Goal: Information Seeking & Learning: Find specific fact

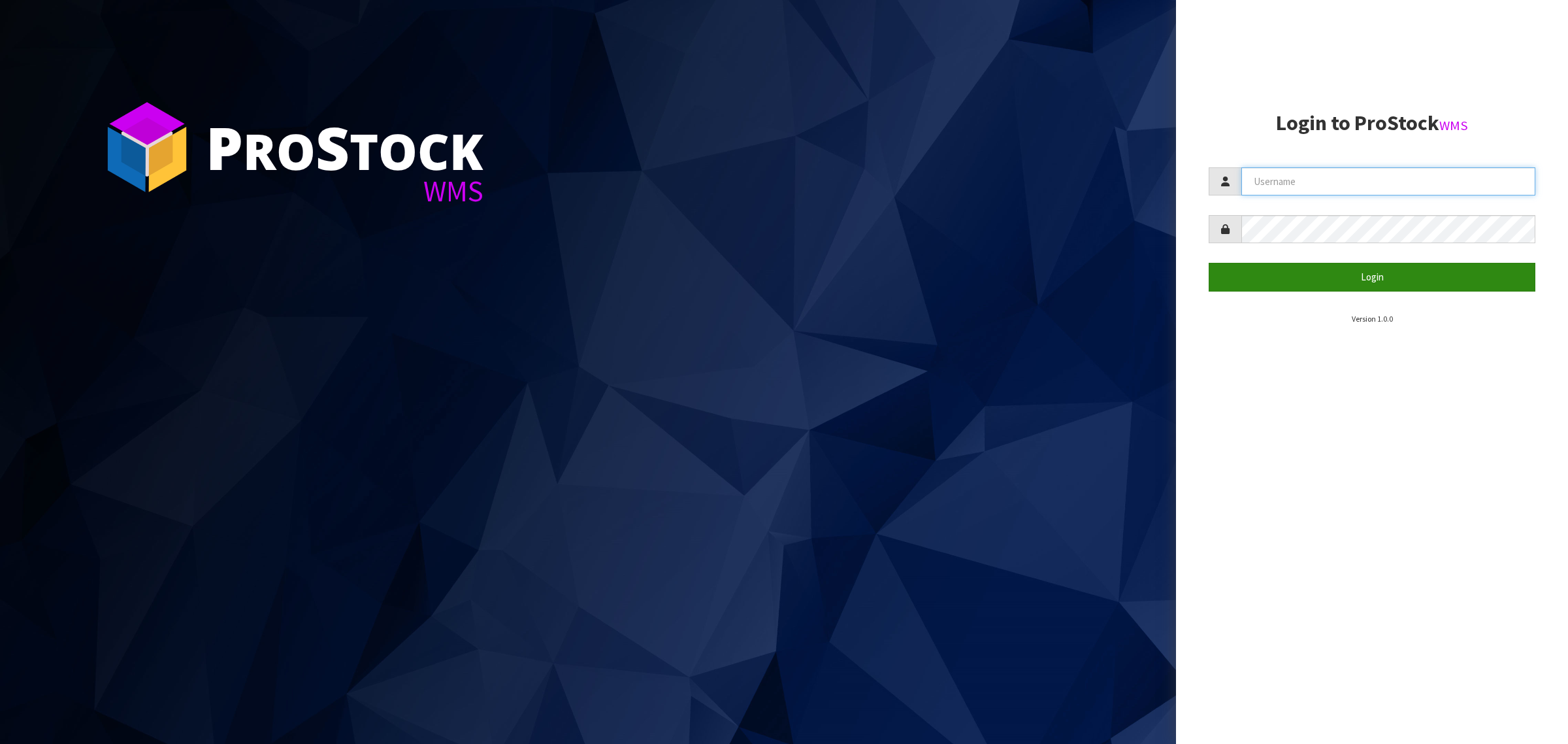
type input "[PERSON_NAME][EMAIL_ADDRESS][DOMAIN_NAME]"
click at [1281, 279] on button "Login" at bounding box center [1373, 276] width 327 height 28
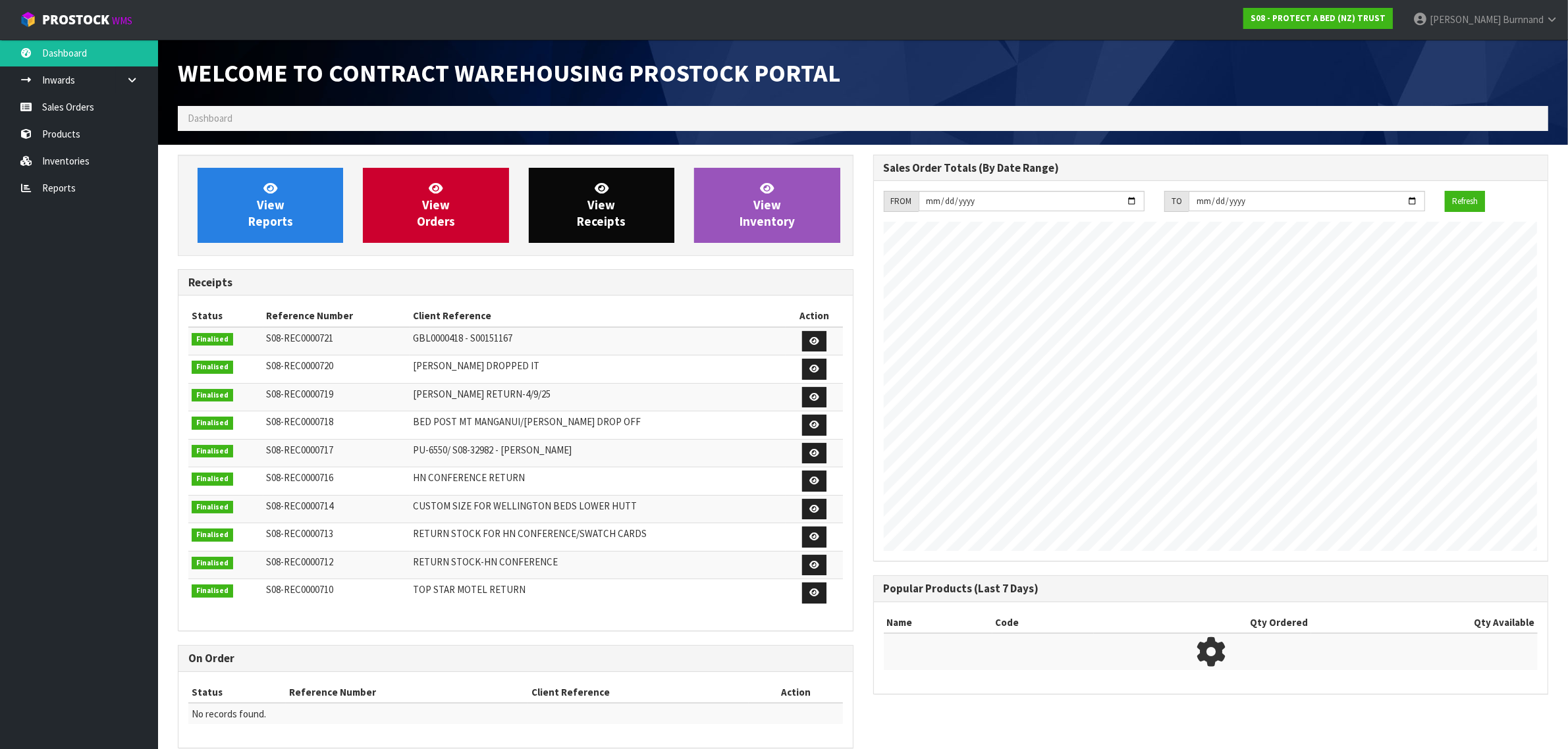
scroll to position [732, 694]
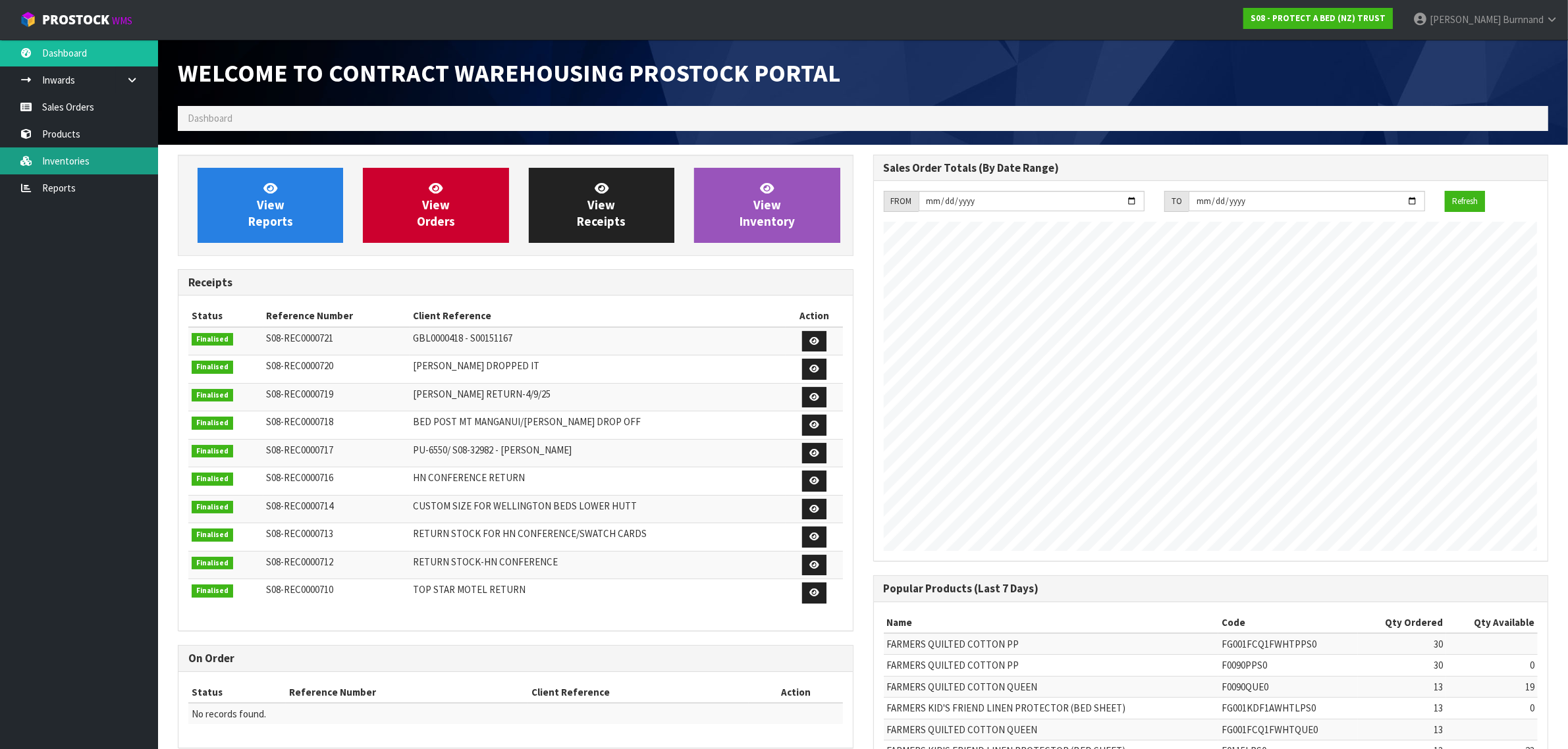
click at [82, 156] on link "Inventories" at bounding box center [78, 162] width 158 height 27
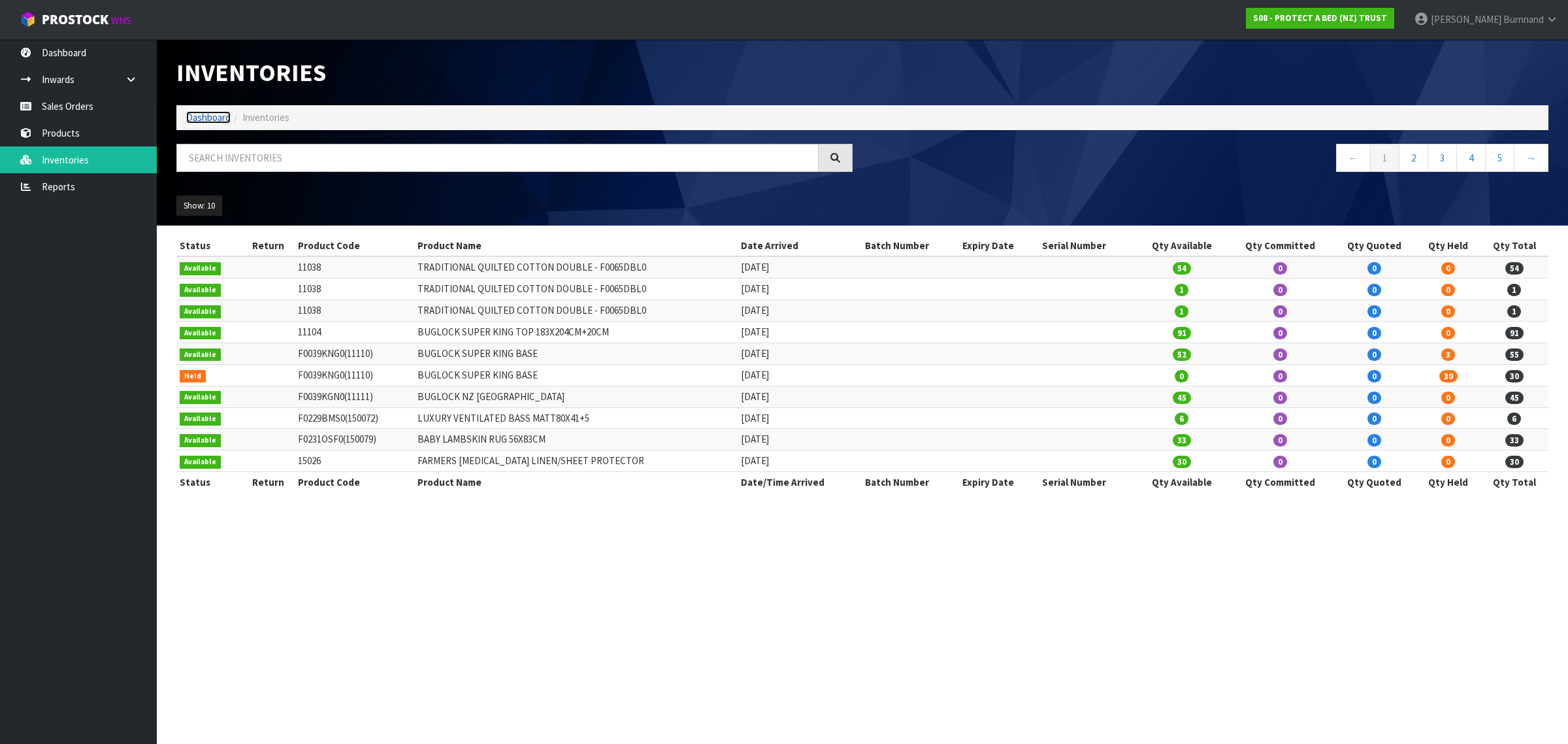
click at [206, 117] on link "Dashboard" at bounding box center [209, 117] width 45 height 13
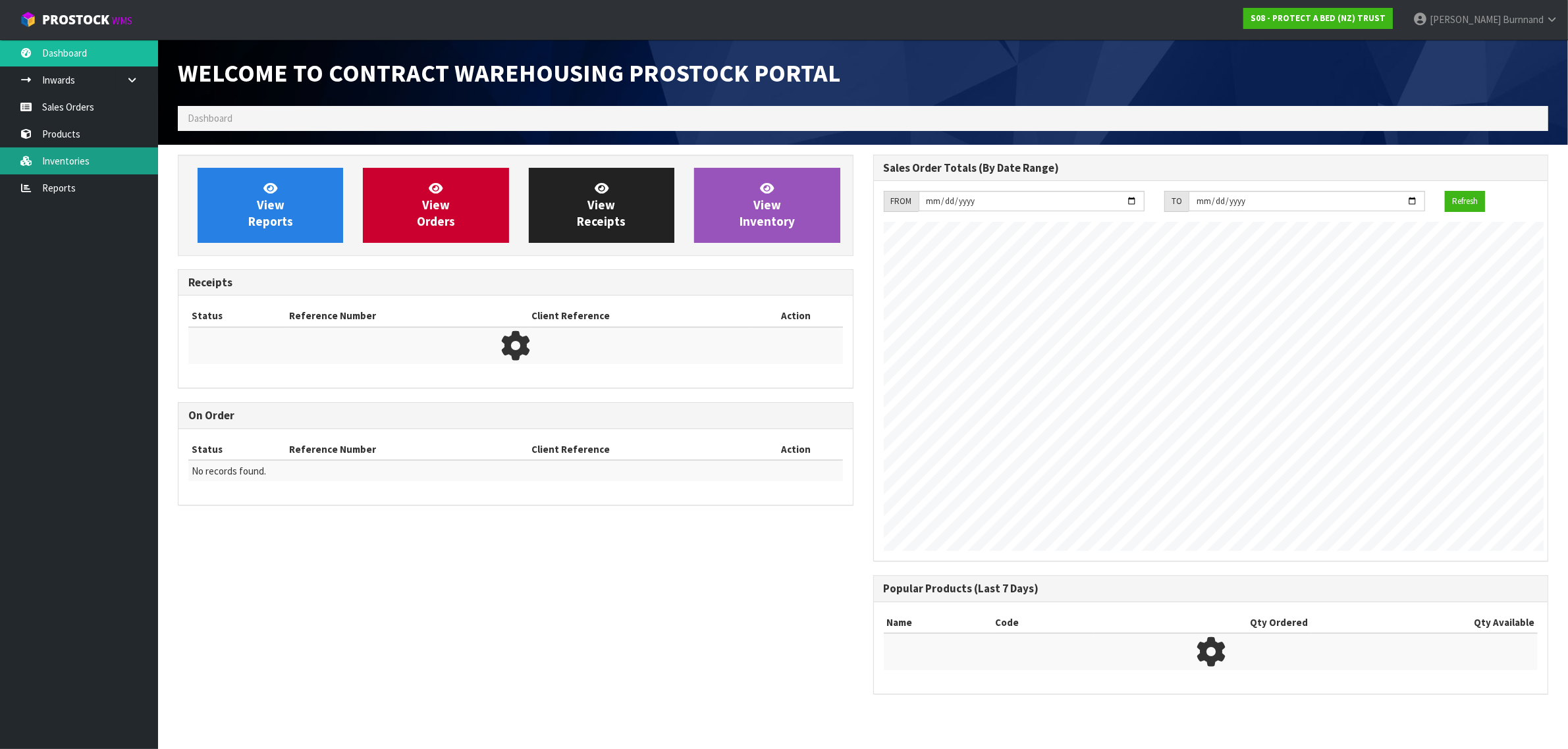
scroll to position [554, 694]
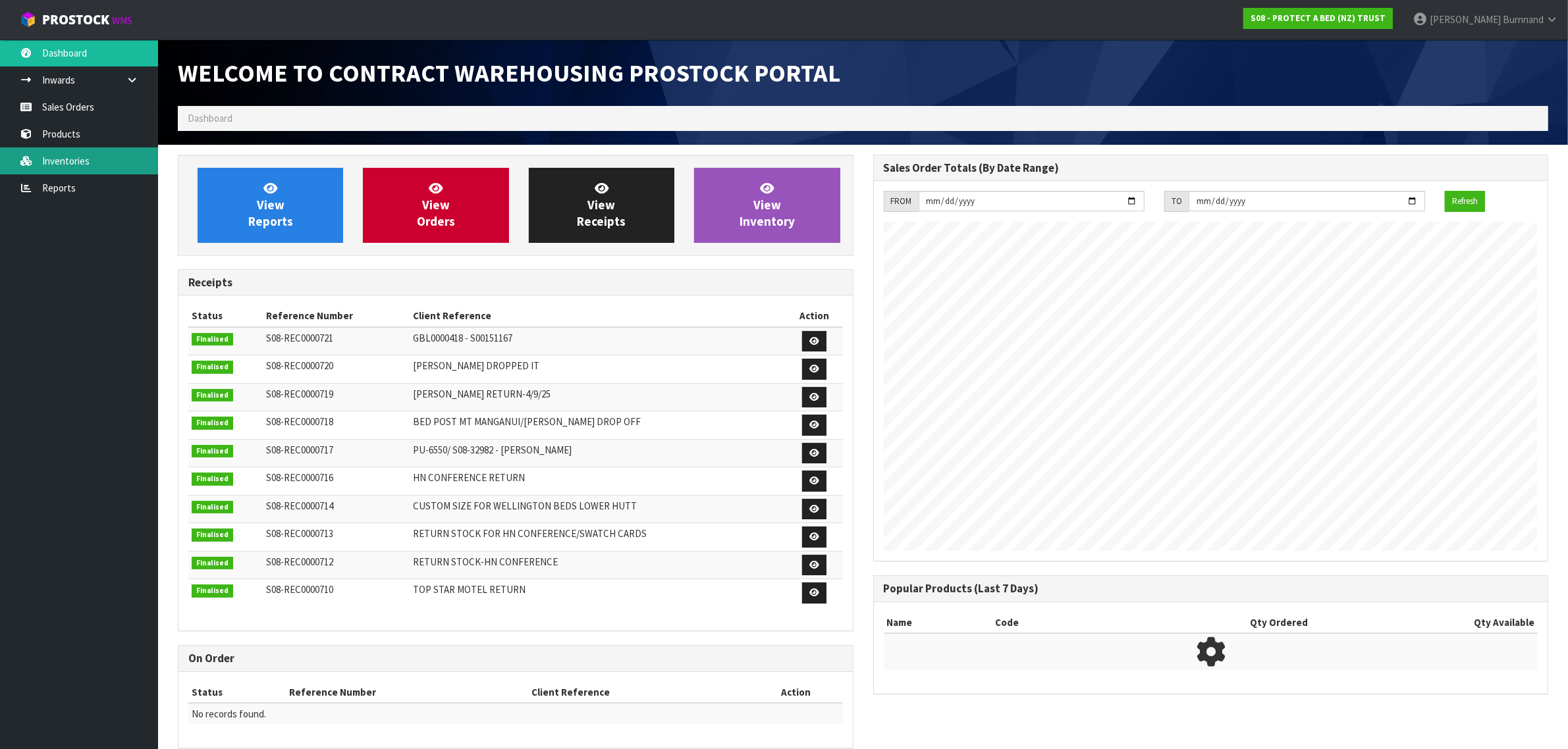
click at [73, 162] on link "Inventories" at bounding box center [78, 162] width 158 height 27
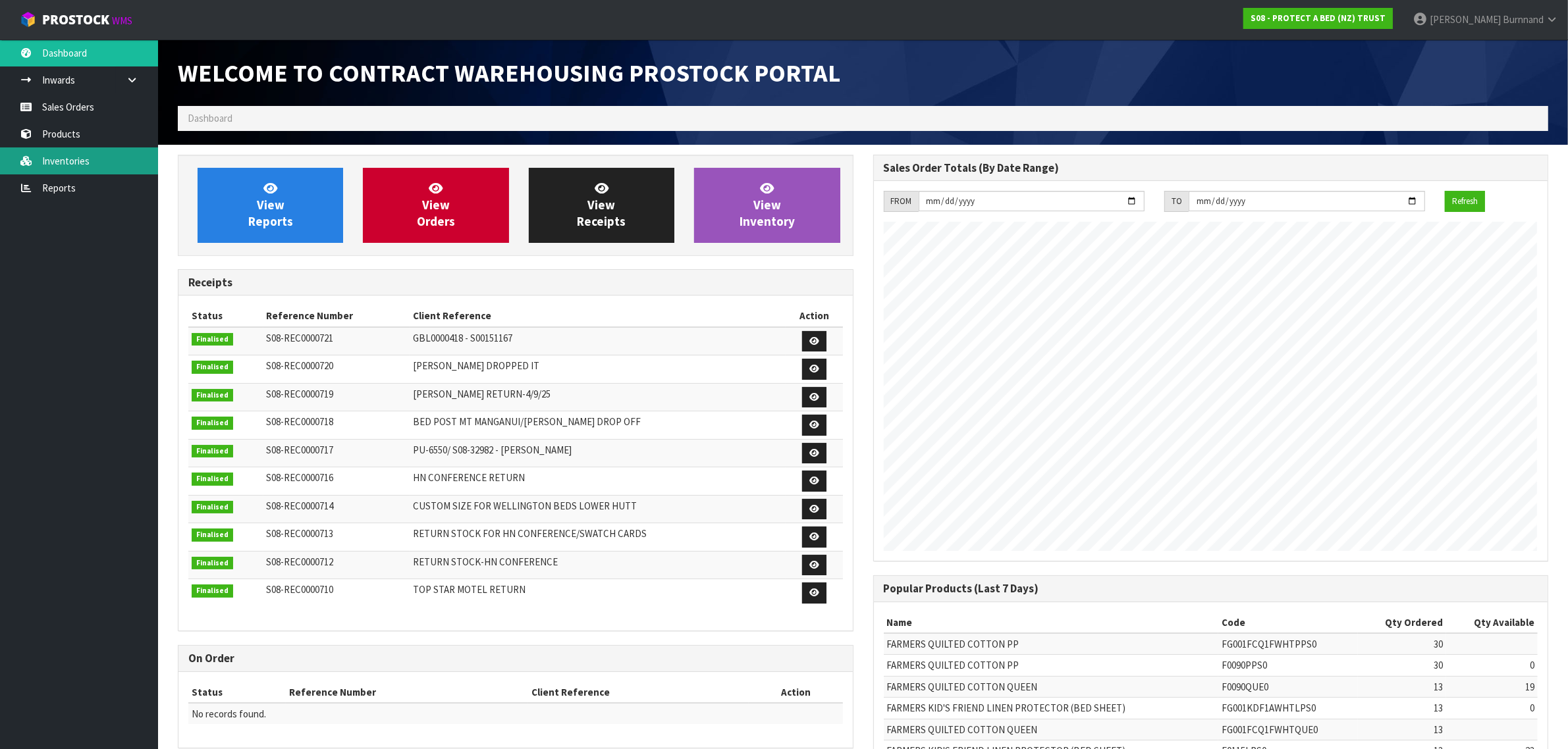
scroll to position [732, 694]
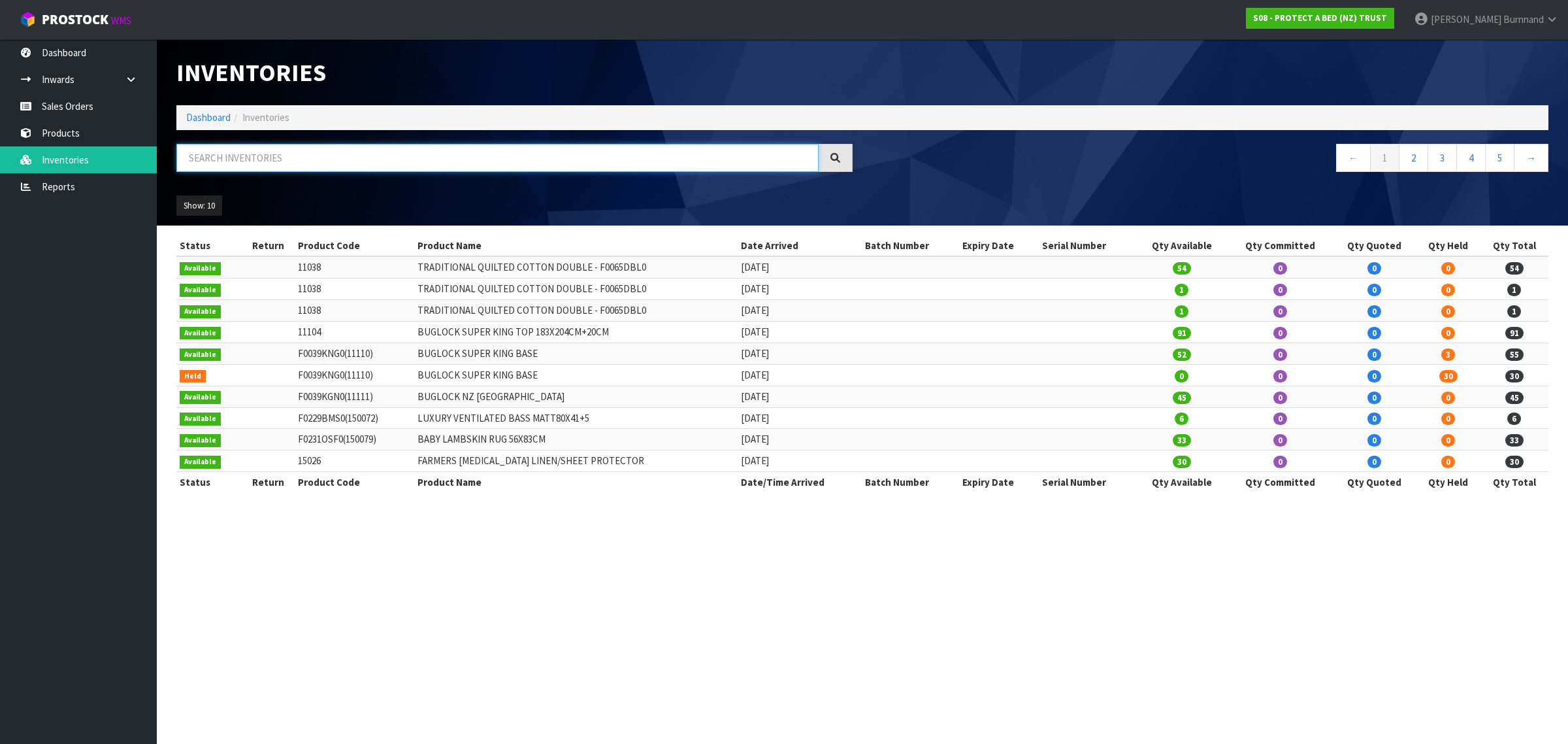
click at [215, 149] on input "text" at bounding box center [498, 158] width 643 height 28
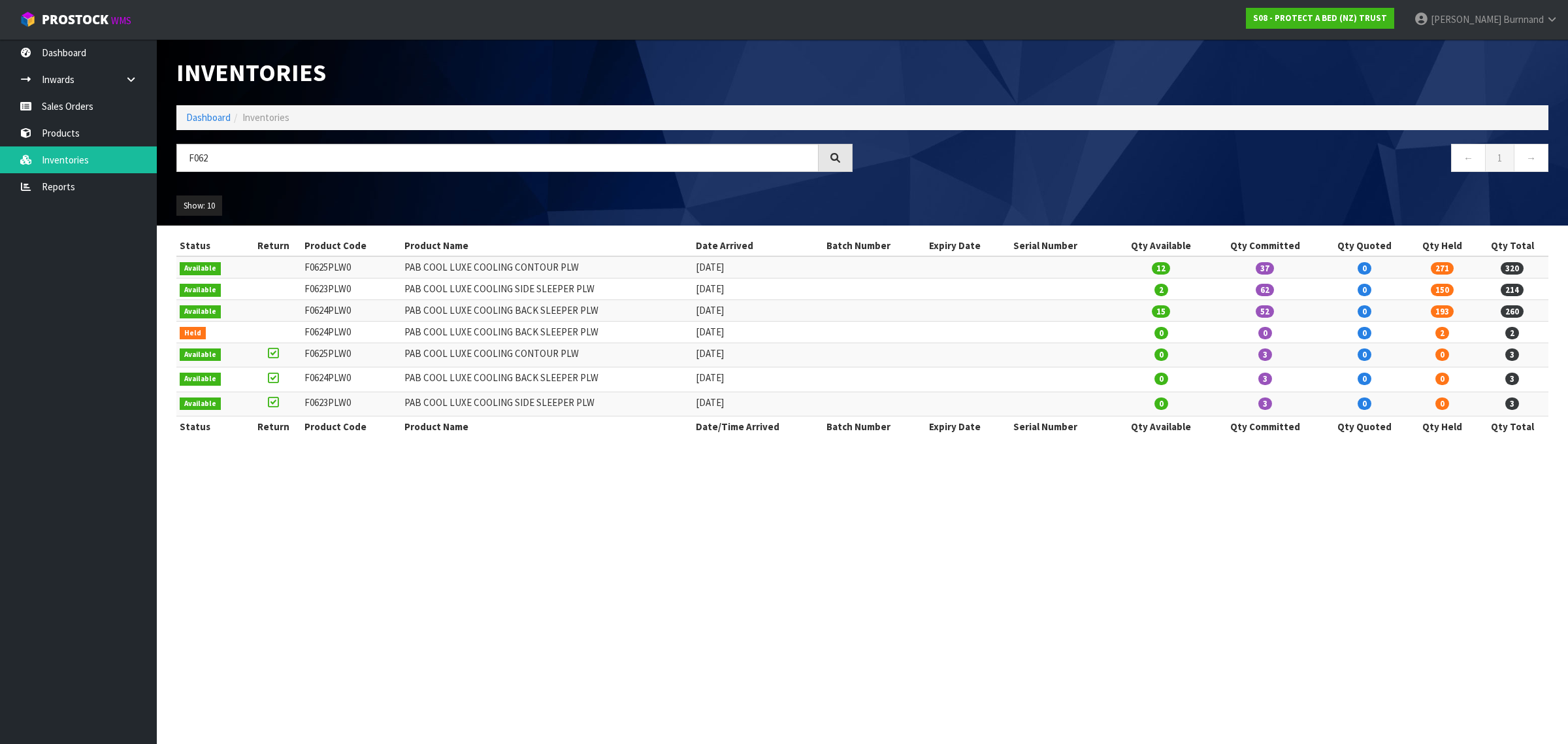
drag, startPoint x: 305, startPoint y: 310, endPoint x: 354, endPoint y: 312, distance: 49.0
click at [354, 312] on td "F0624PLW0" at bounding box center [351, 311] width 100 height 21
copy td "F0624PLW0"
drag, startPoint x: 402, startPoint y: 312, endPoint x: 609, endPoint y: 314, distance: 207.0
click at [609, 314] on td "PAB COOL LUXE COOLING BACK SLEEPER PLW" at bounding box center [547, 311] width 292 height 21
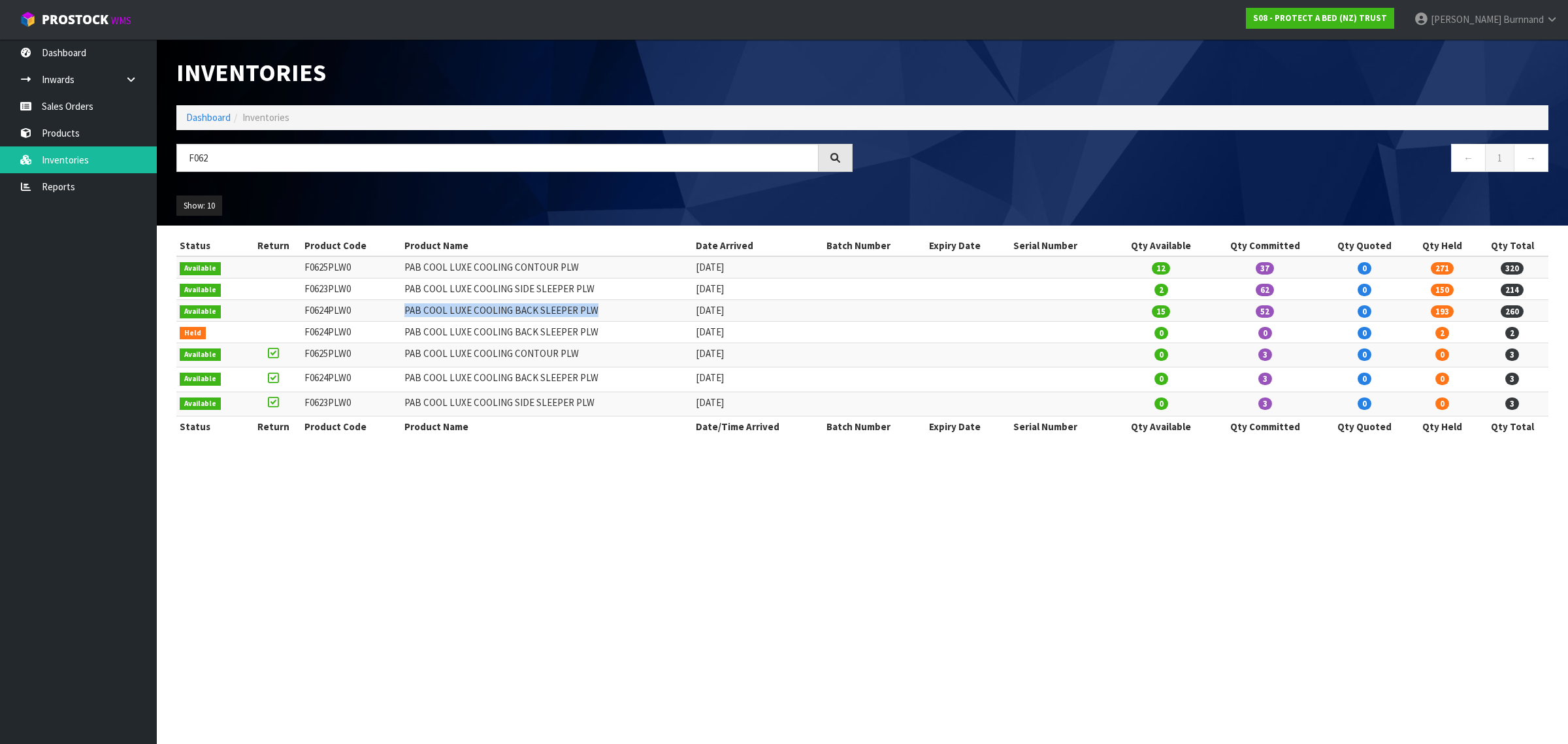
copy td "PAB COOL LUXE COOLING BACK SLEEPER PLW"
click at [390, 633] on section "Inventories Dashboard Inventories F062 ← 1 → Show: 10 5 10 25 50 All Show Stock…" at bounding box center [784, 372] width 1568 height 744
drag, startPoint x: 302, startPoint y: 290, endPoint x: 353, endPoint y: 291, distance: 51.0
click at [353, 291] on td "F0623PLW0" at bounding box center [351, 289] width 100 height 21
copy td "F0623PLW0"
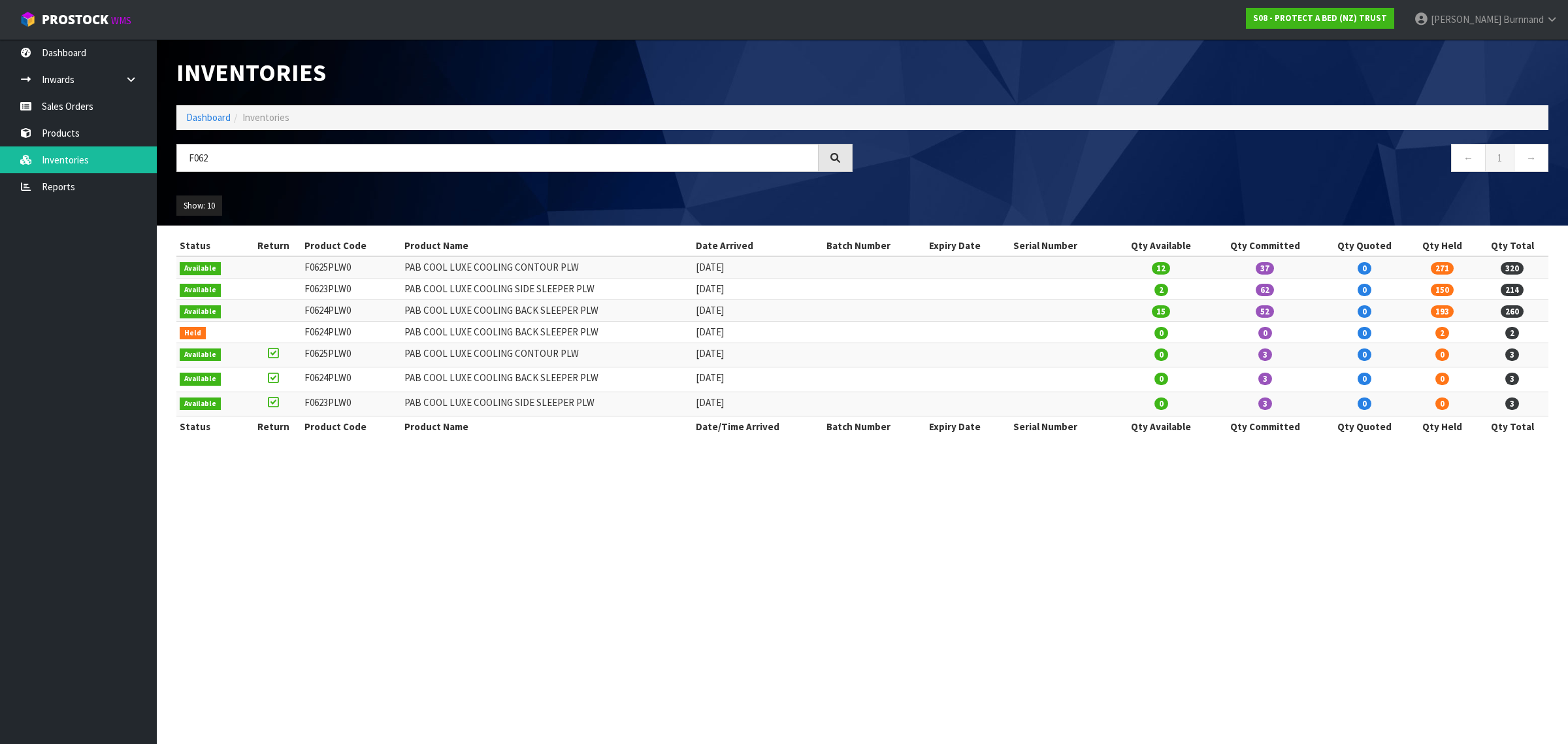
drag, startPoint x: 759, startPoint y: 675, endPoint x: 753, endPoint y: 657, distance: 19.0
click at [759, 670] on section "Inventories Dashboard Inventories F062 ← 1 → Show: 10 5 10 25 50 All Show Stock…" at bounding box center [784, 372] width 1568 height 744
drag, startPoint x: 403, startPoint y: 288, endPoint x: 590, endPoint y: 285, distance: 187.0
click at [590, 285] on td "PAB COOL LUXE COOLING SIDE SLEEPER PLW" at bounding box center [547, 289] width 292 height 21
copy td "PAB COOL LUXE COOLING SIDE SLEEPER PLW"
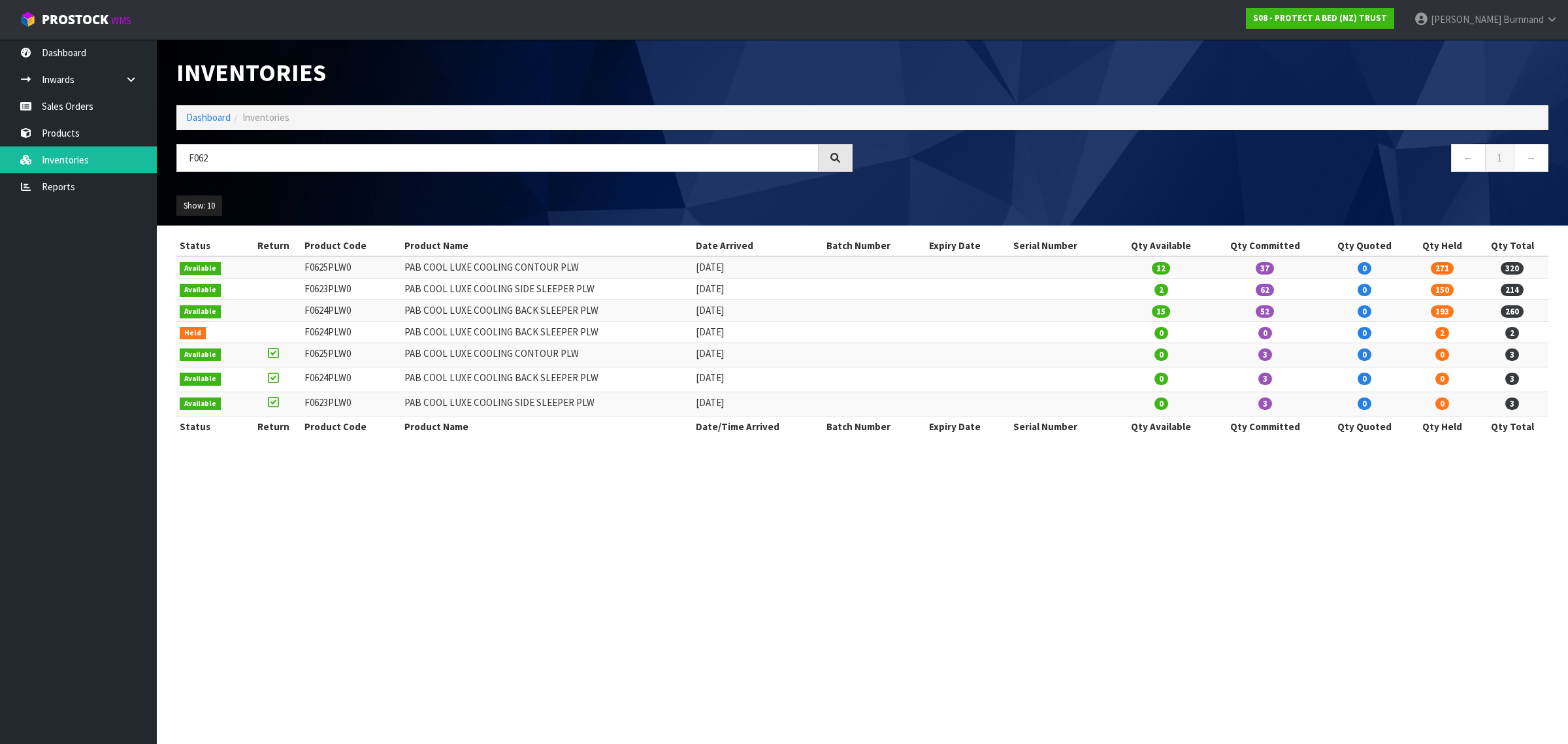
click at [380, 667] on section "Inventories Dashboard Inventories F062 ← 1 → Show: 10 5 10 25 50 All Show Stock…" at bounding box center [784, 372] width 1568 height 744
drag, startPoint x: 302, startPoint y: 266, endPoint x: 357, endPoint y: 268, distance: 55.0
click at [357, 268] on td "F0625PLW0" at bounding box center [351, 267] width 100 height 21
copy td "F0625PLW0"
drag, startPoint x: 867, startPoint y: 668, endPoint x: 847, endPoint y: 600, distance: 70.9
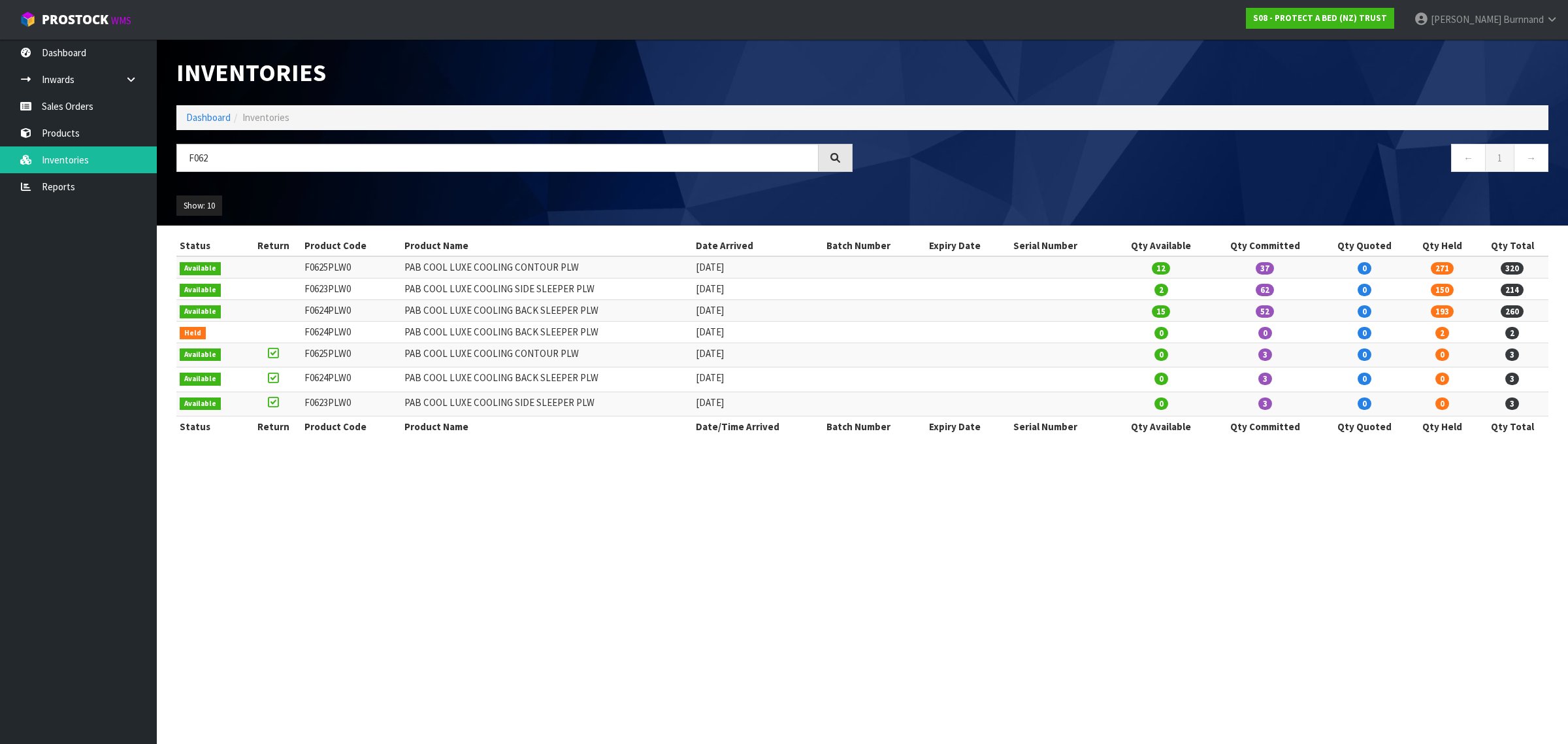
click at [867, 667] on section "Inventories Dashboard Inventories F062 ← 1 → Show: 10 5 10 25 50 All Show Stock…" at bounding box center [784, 372] width 1568 height 744
drag, startPoint x: 400, startPoint y: 264, endPoint x: 585, endPoint y: 268, distance: 185.0
click at [585, 268] on td "PAB COOL LUXE COOLING CONTOUR PLW" at bounding box center [547, 267] width 292 height 21
copy td "PAB COOL LUXE COOLING CONTOUR PLW"
drag, startPoint x: 204, startPoint y: 156, endPoint x: 225, endPoint y: 155, distance: 21.0
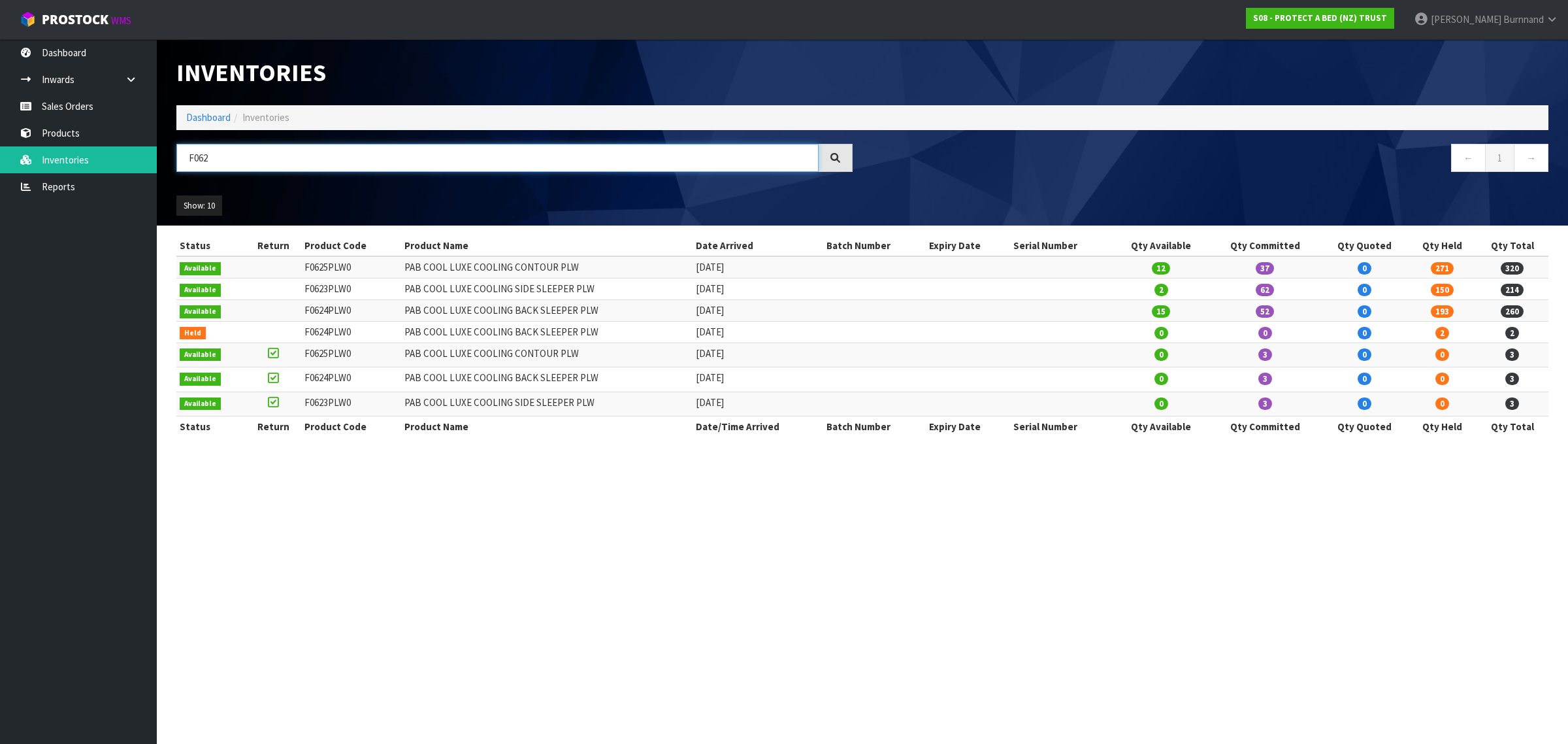
click at [225, 155] on input "F062" at bounding box center [498, 158] width 643 height 28
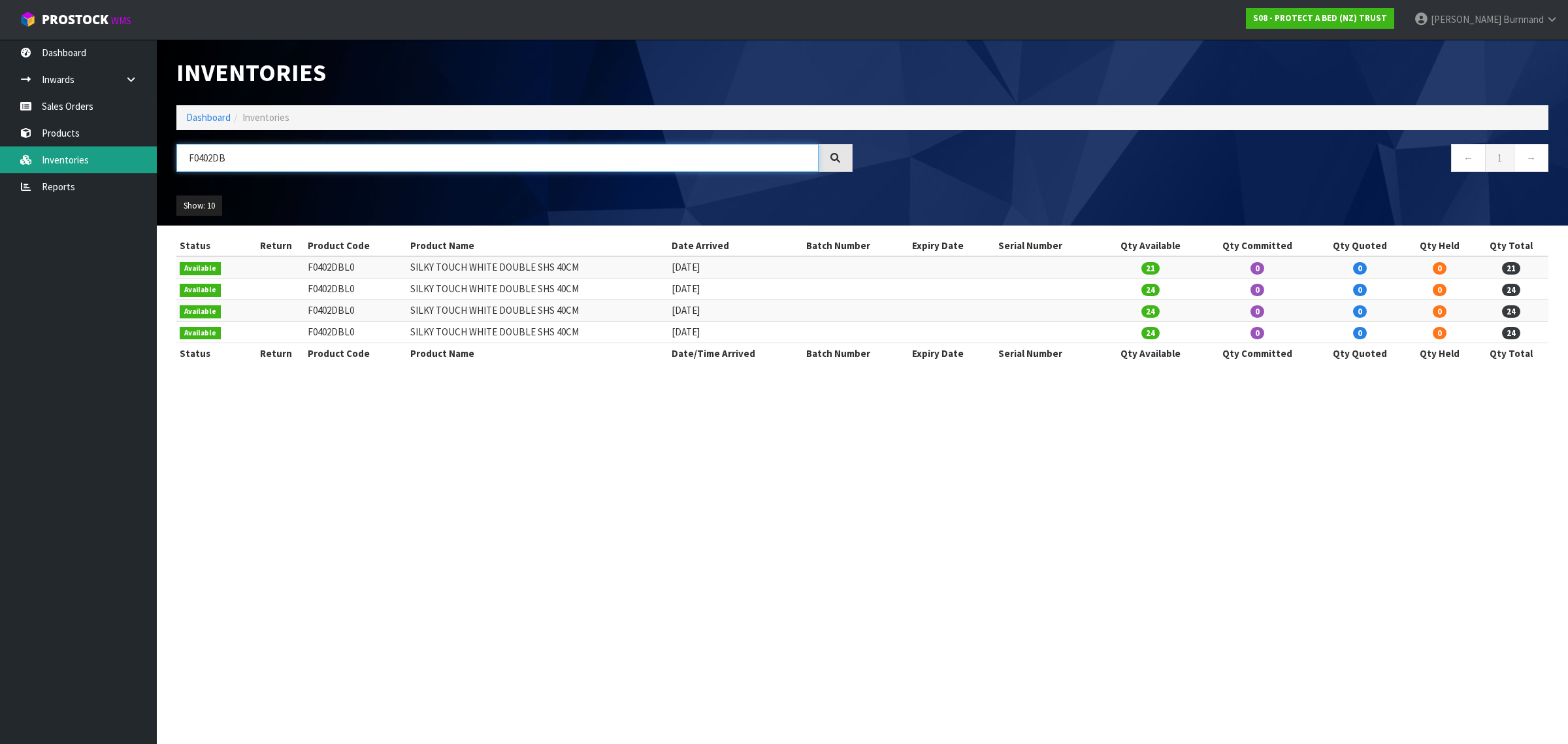
type input "F0402DB"
click at [61, 188] on link "Reports" at bounding box center [78, 187] width 157 height 27
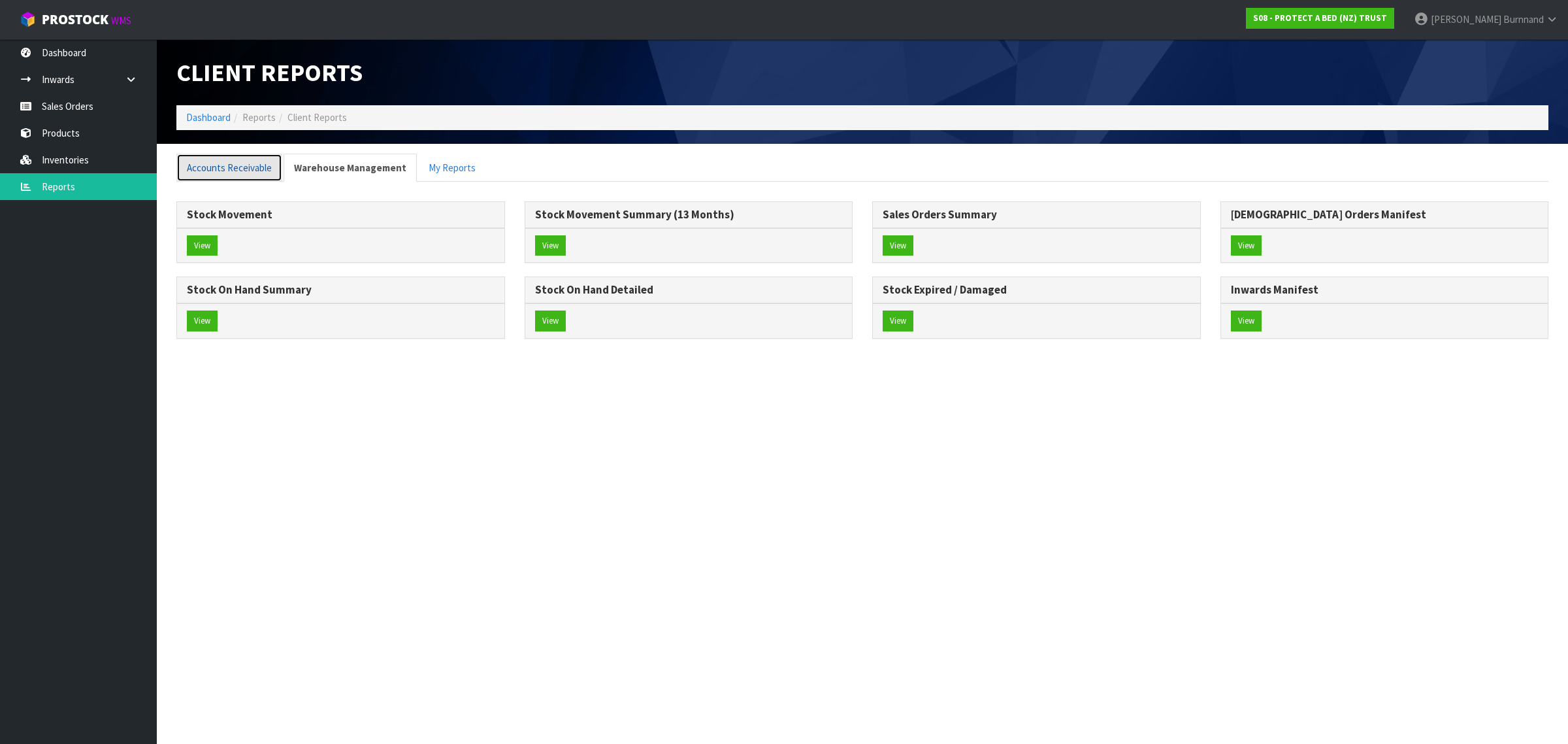
click at [233, 165] on link "Accounts Receivable" at bounding box center [229, 167] width 106 height 28
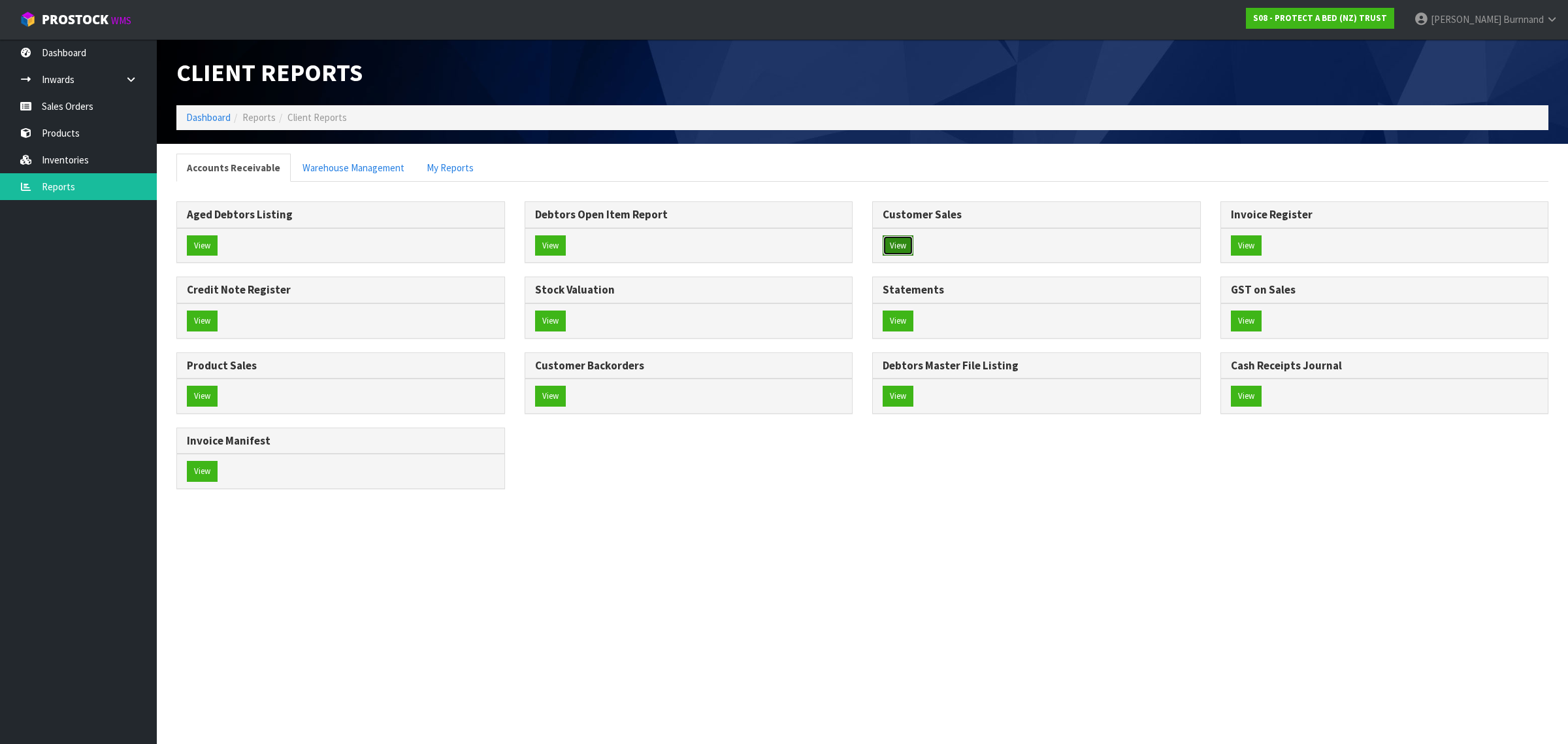
click at [914, 246] on button "View" at bounding box center [898, 246] width 31 height 21
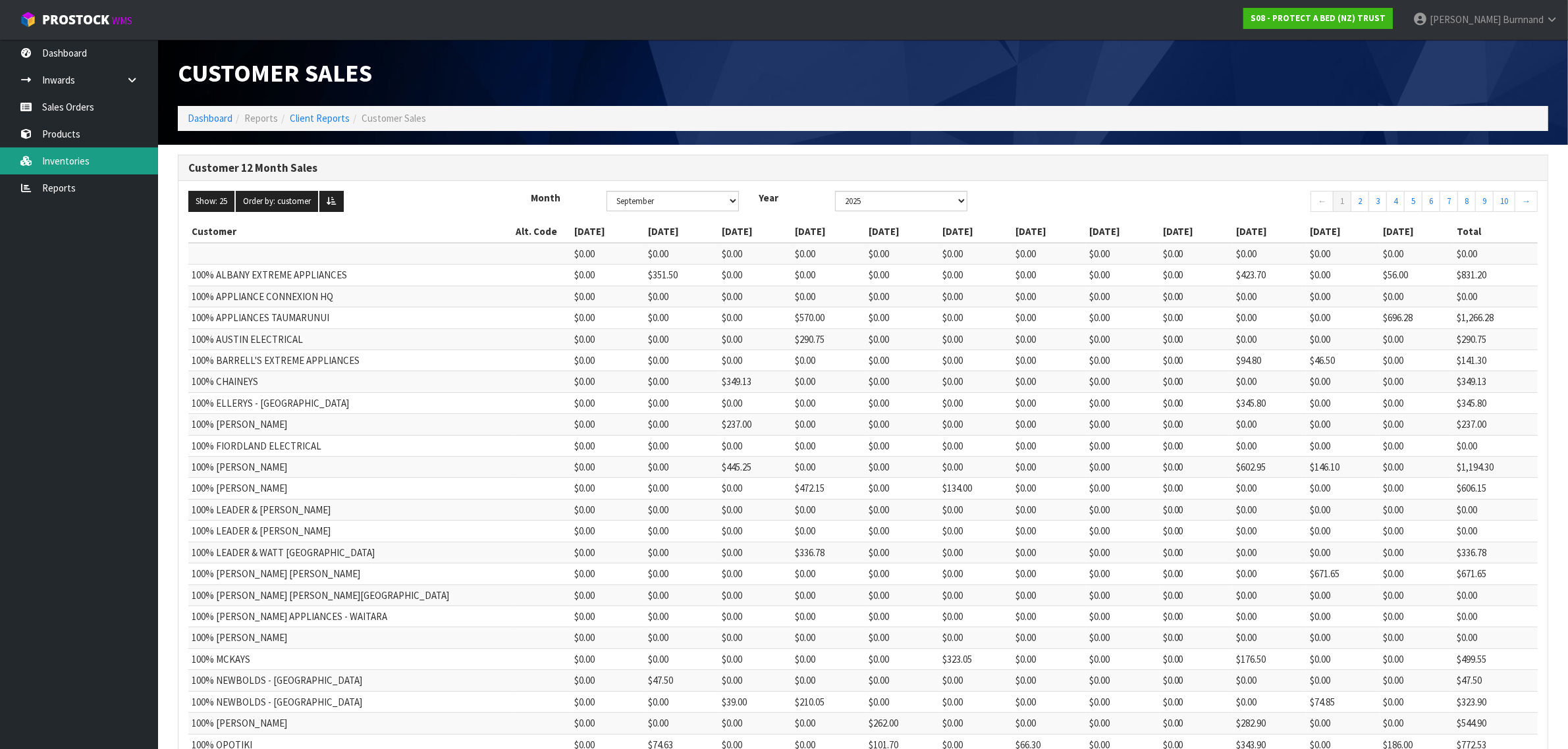
click at [71, 160] on link "Inventories" at bounding box center [78, 162] width 158 height 27
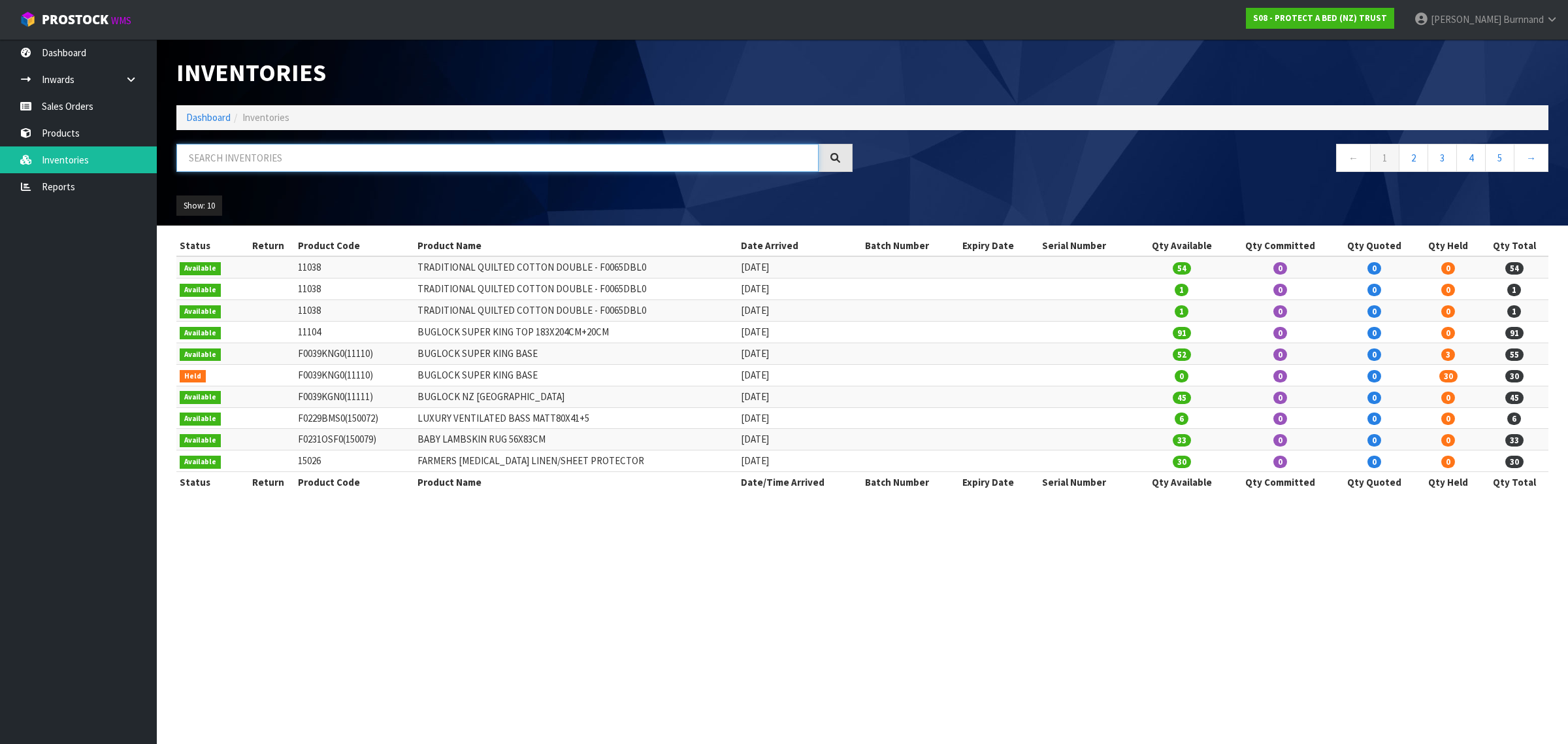
click at [215, 148] on input "text" at bounding box center [498, 158] width 643 height 28
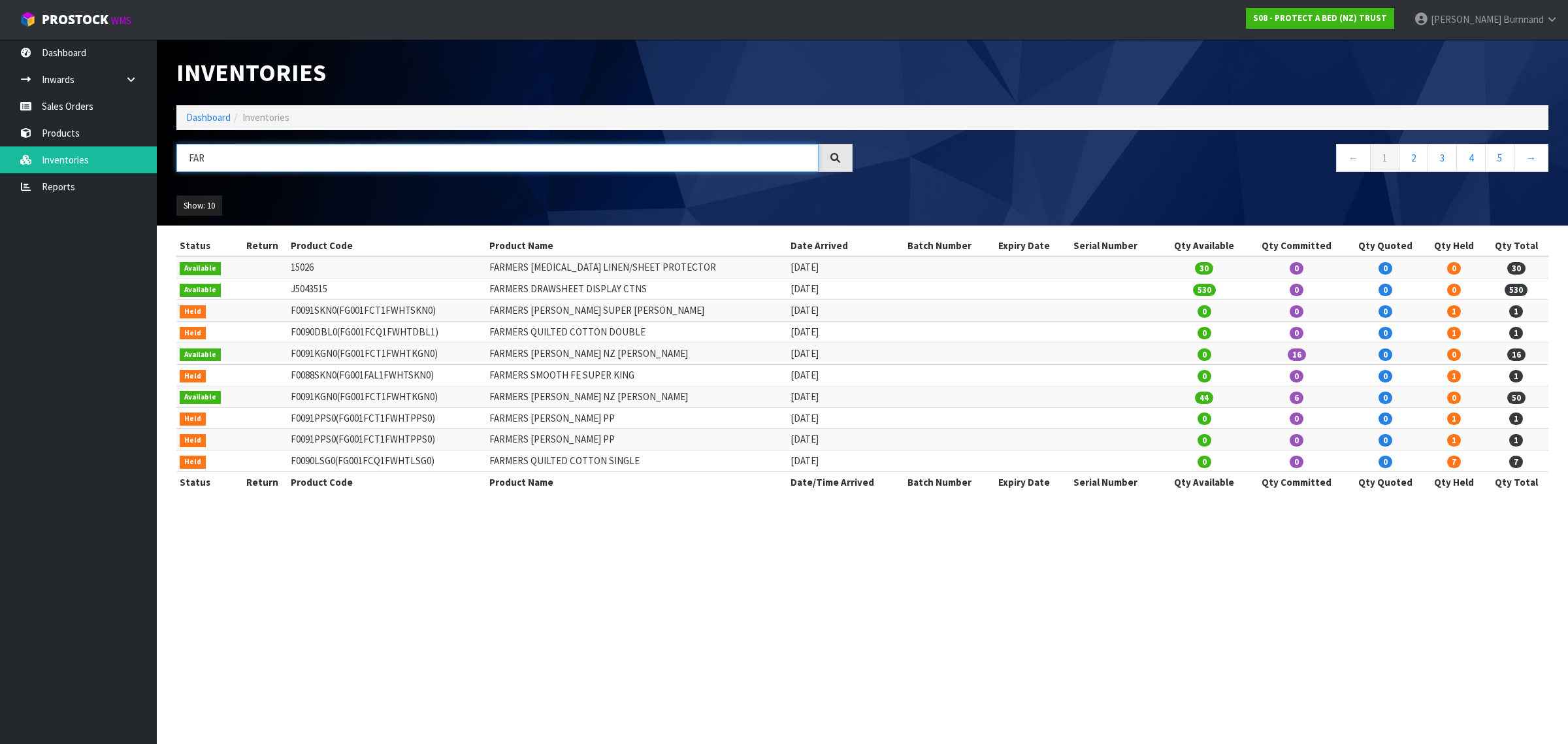
drag, startPoint x: 224, startPoint y: 159, endPoint x: 174, endPoint y: 155, distance: 50.2
click at [174, 155] on div "FAR" at bounding box center [514, 162] width 696 height 38
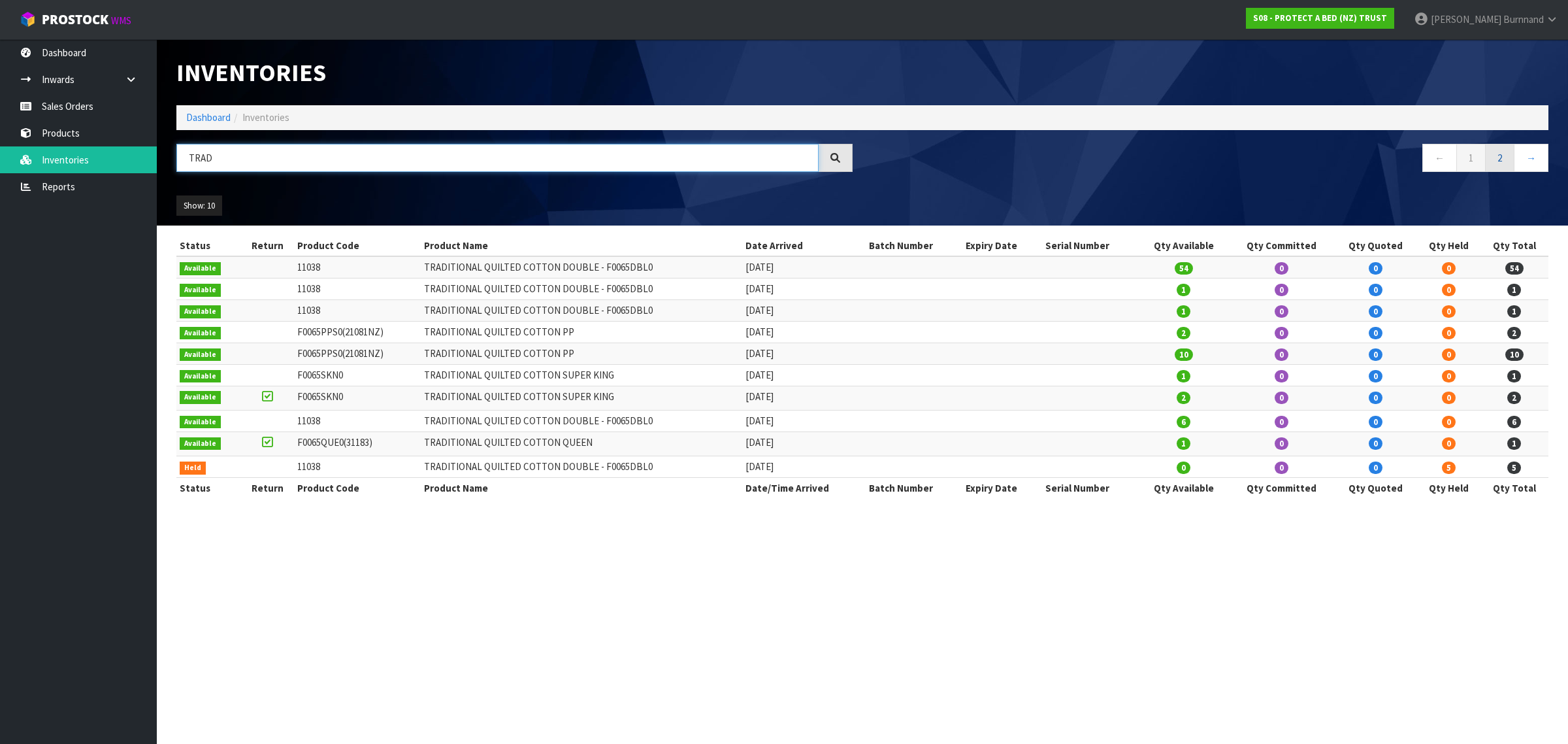
type input "TRAD"
click at [1500, 153] on link "2" at bounding box center [1500, 158] width 29 height 28
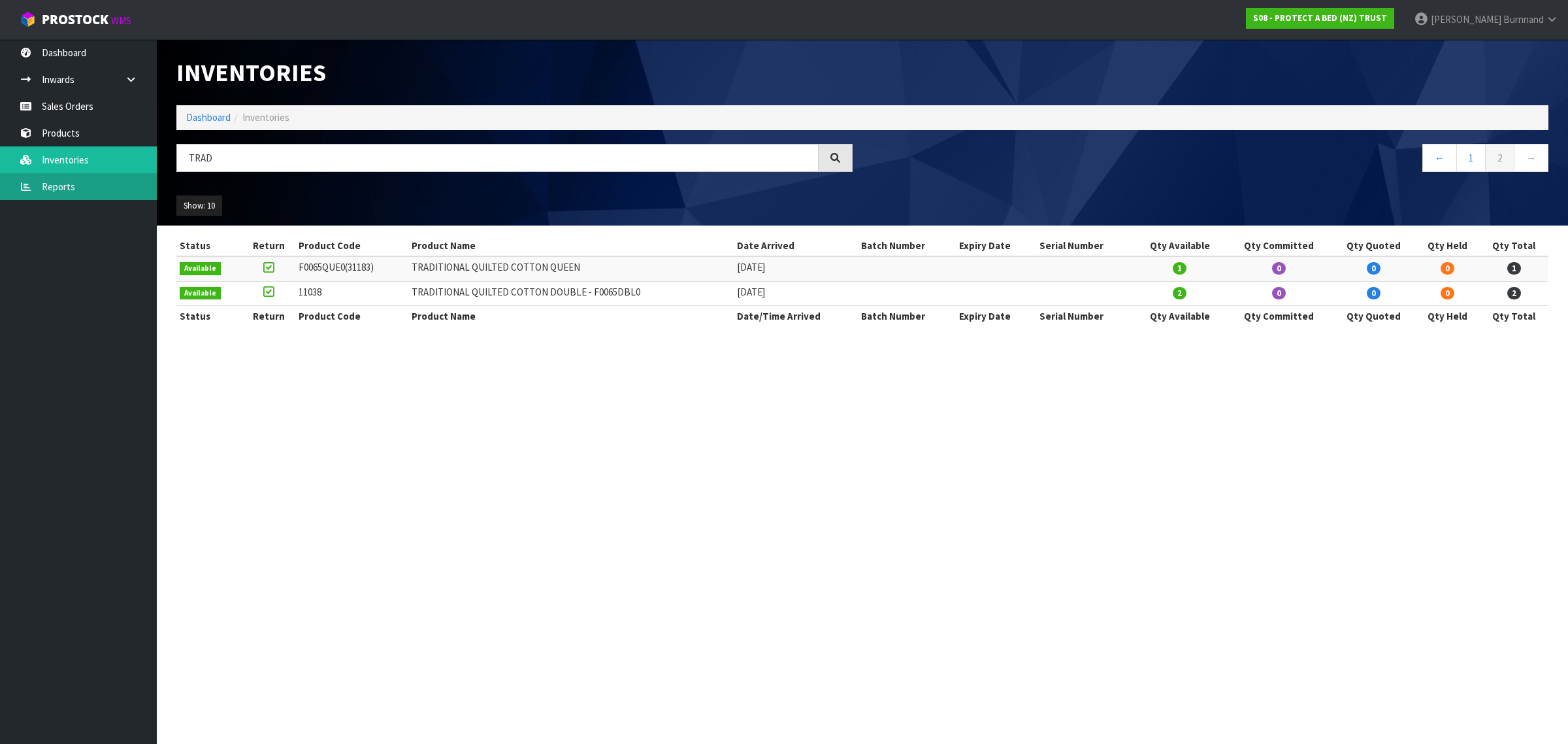
click at [51, 184] on link "Reports" at bounding box center [78, 187] width 157 height 27
